Goal: Book appointment/travel/reservation

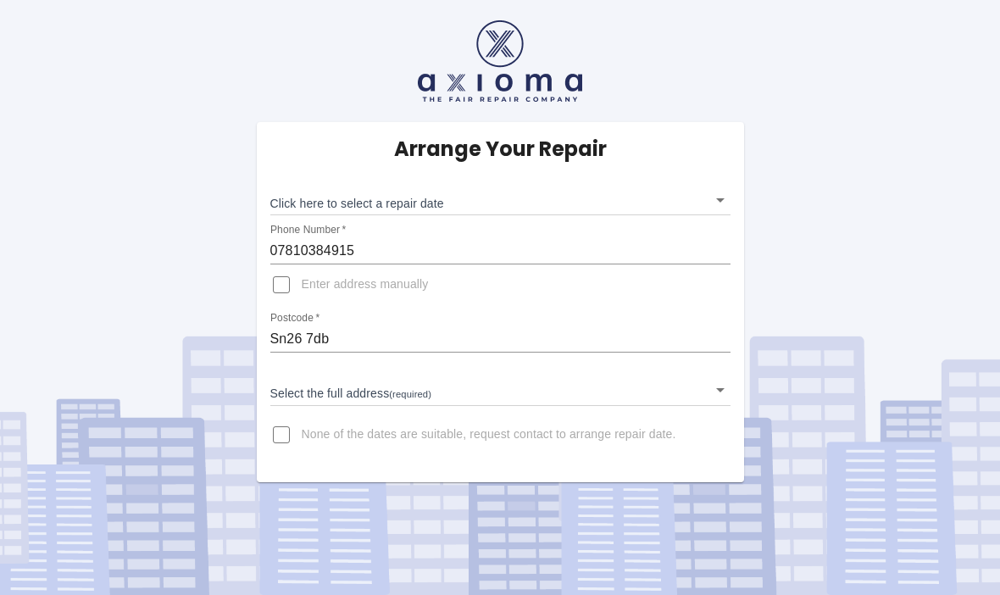
click at [718, 209] on body "Arrange Your Repair Click here to select a repair date ​ Phone Number   * 07810…" at bounding box center [500, 297] width 1000 height 595
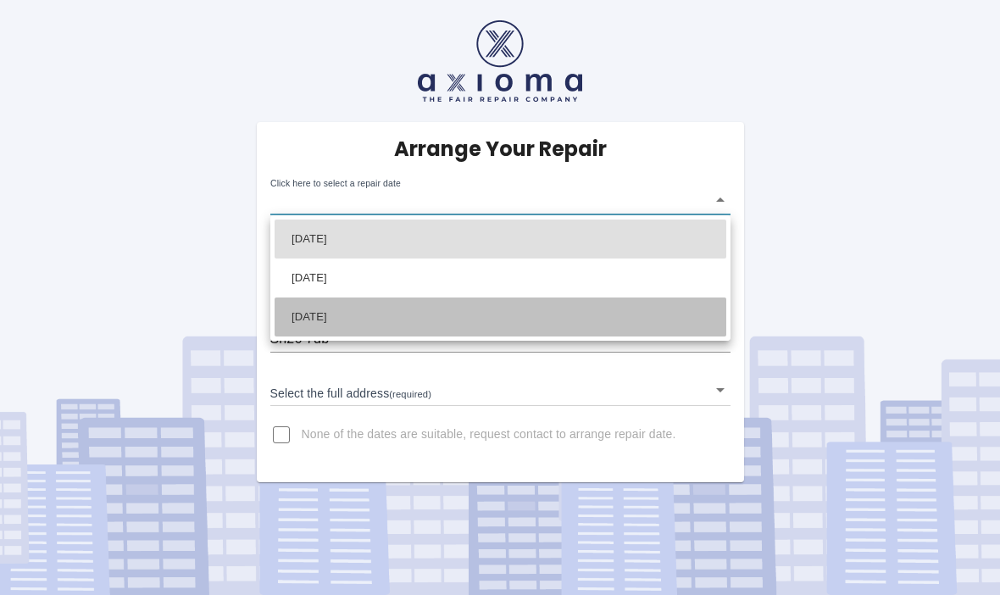
click at [361, 321] on li "Tue Oct 28 2025" at bounding box center [501, 317] width 452 height 39
type input "2025-10-28T00:00:00.000Z"
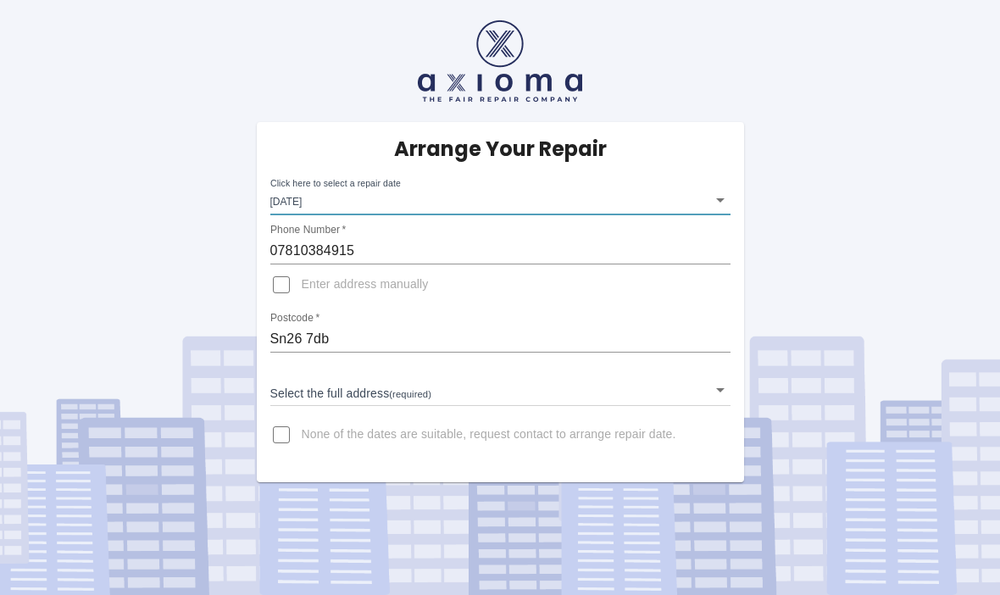
click at [436, 382] on body "Arrange Your Repair Click here to select a repair date Tue Oct 28 2025 2025-10-…" at bounding box center [500, 297] width 1000 height 595
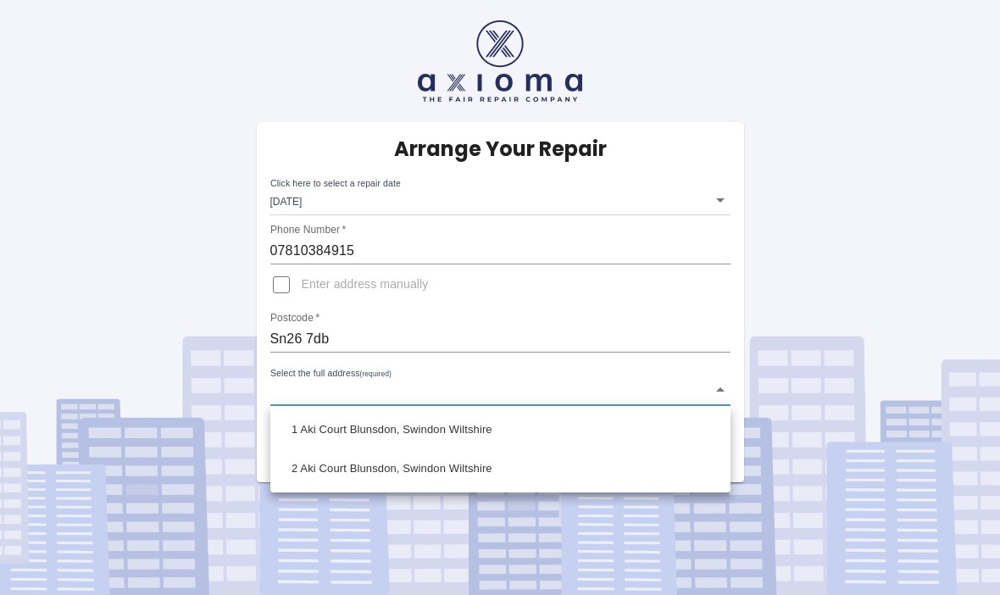
click at [420, 432] on li "1 Aki Court Blunsdon, Swindon Wiltshire" at bounding box center [501, 429] width 452 height 39
type input "1 Aki Court Blunsdon, Swindon Wiltshire"
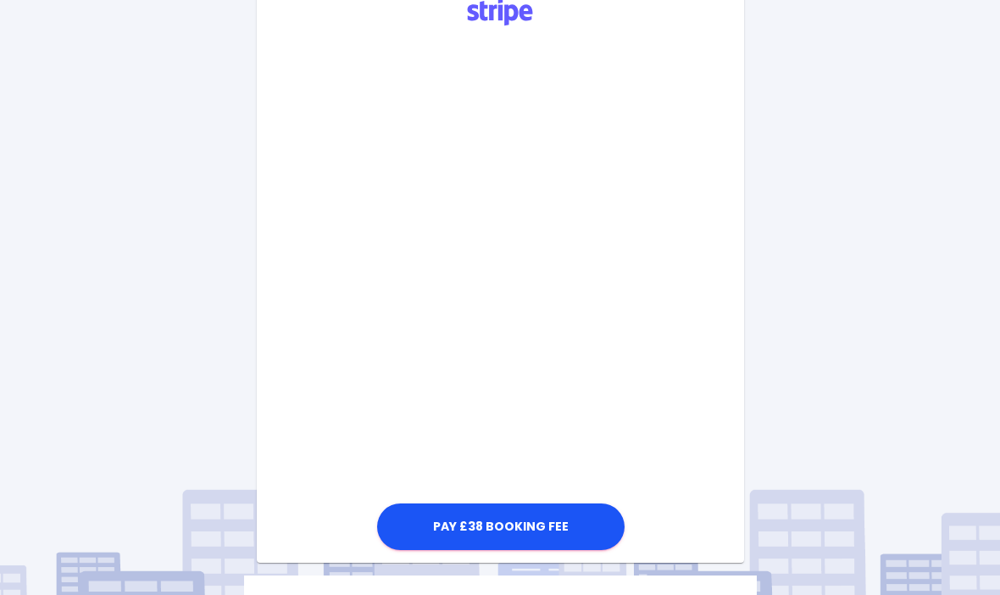
scroll to position [506, 0]
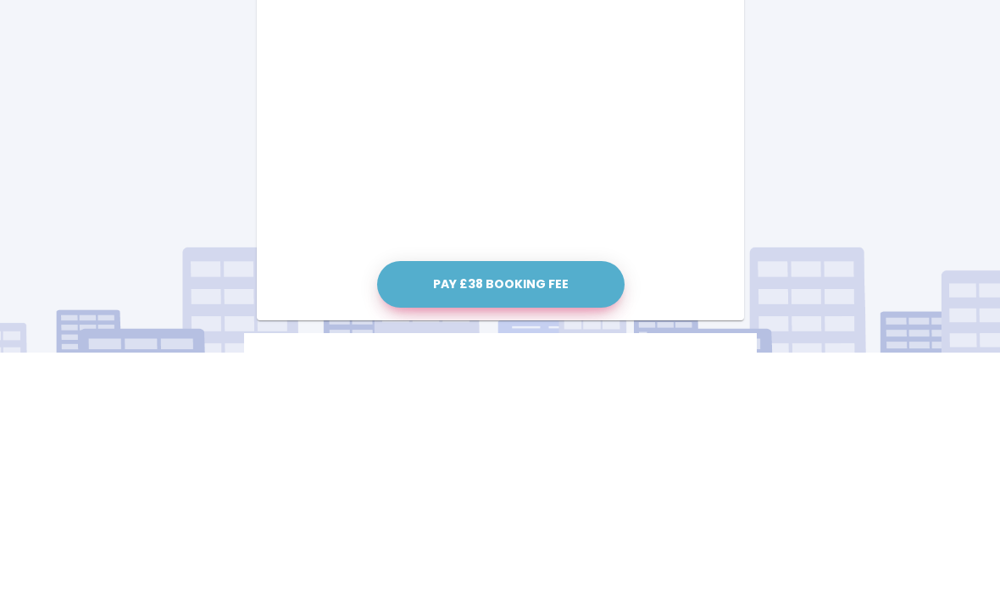
click at [529, 504] on button "Pay £38 Booking Fee" at bounding box center [501, 527] width 248 height 47
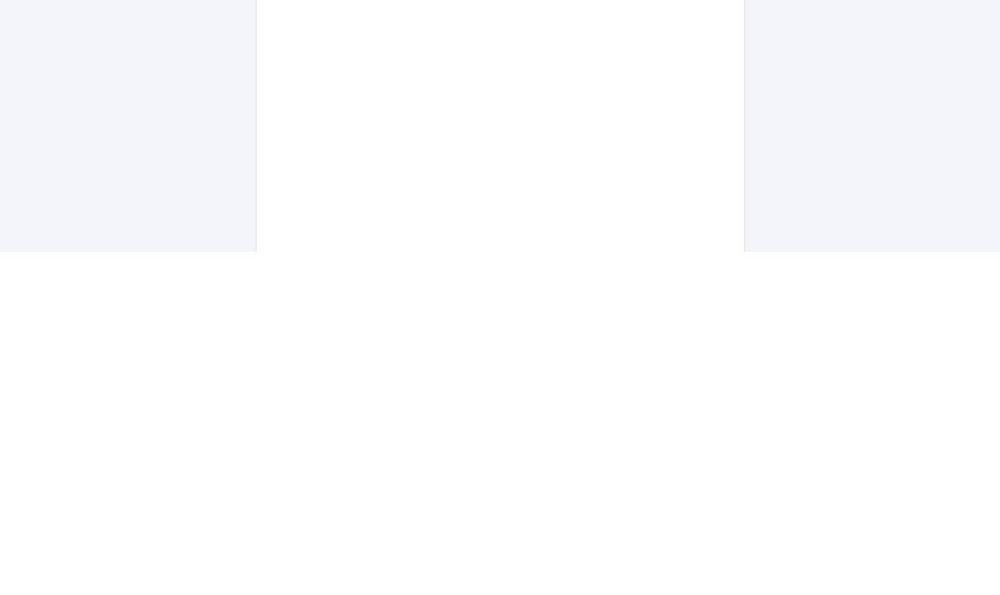
scroll to position [818, 0]
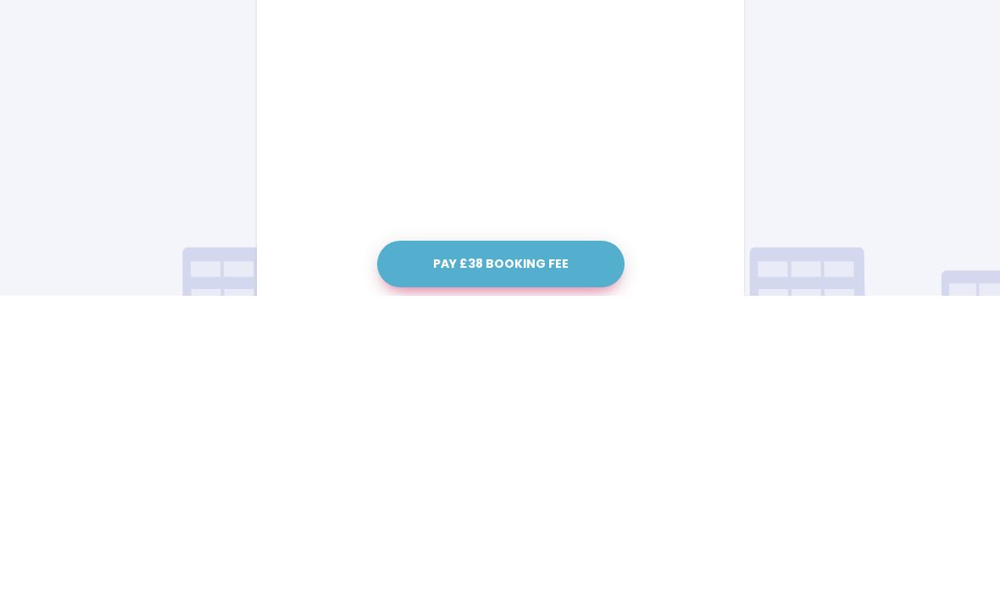
click at [553, 540] on button "Pay £38 Booking Fee" at bounding box center [501, 563] width 248 height 47
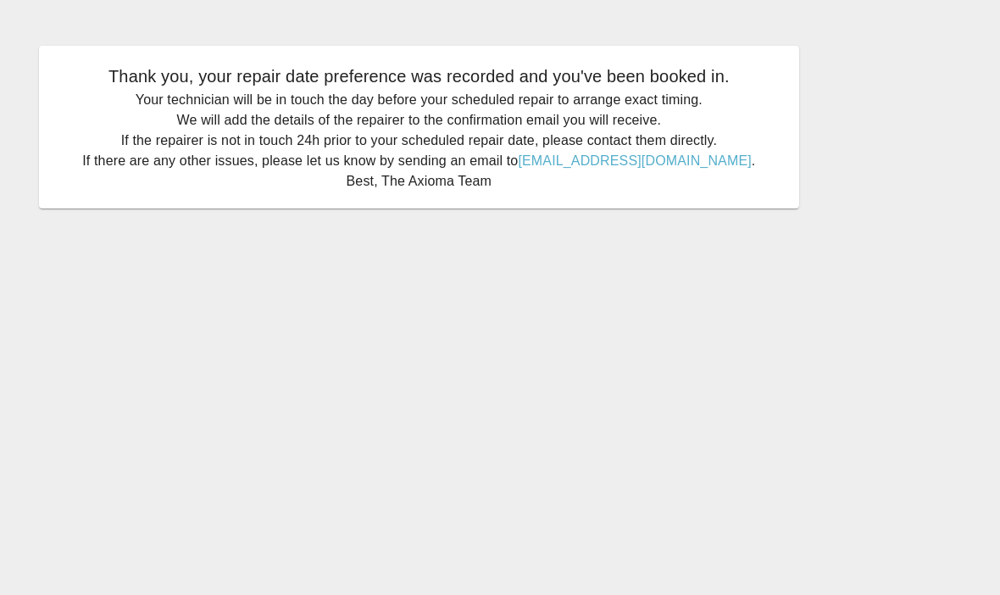
scroll to position [58, 0]
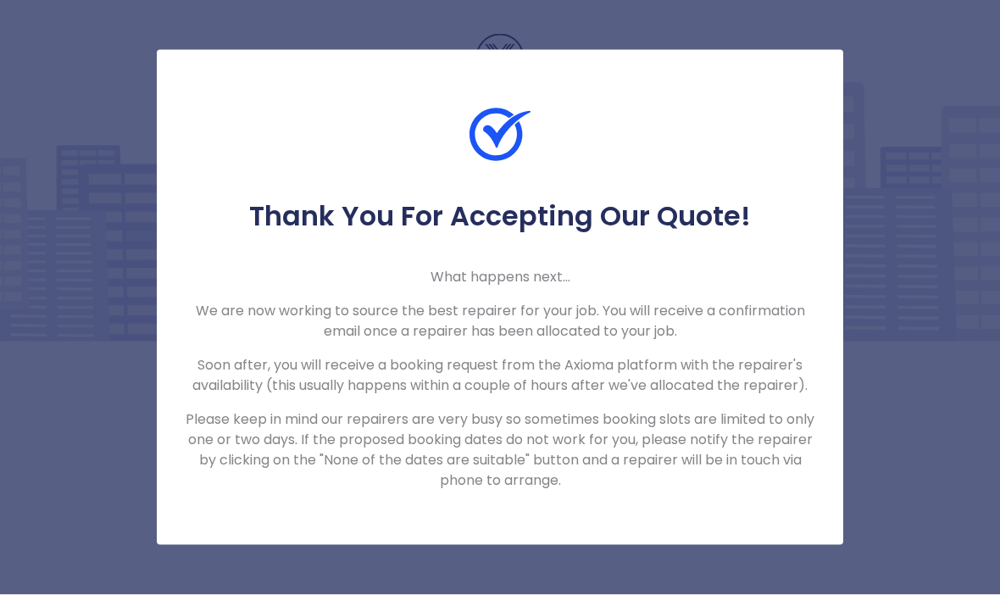
scroll to position [58, 0]
click at [899, 250] on div "Thank You For Accepting Our Quote! What happens next... We are now working to s…" at bounding box center [500, 297] width 1000 height 595
